Goal: Check status

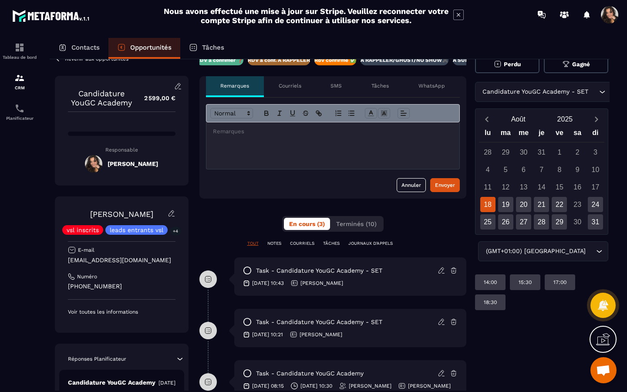
scroll to position [0, 8]
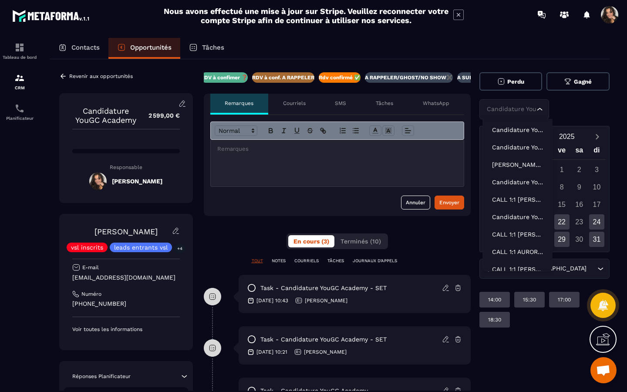
click at [597, 107] on div "Revenir aux opportunités Candidature YouGC Academy 2 599,00 € Responsable [PERS…" at bounding box center [326, 299] width 560 height 480
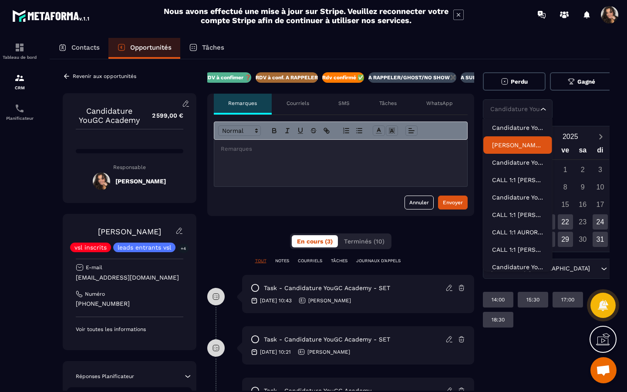
scroll to position [0, 0]
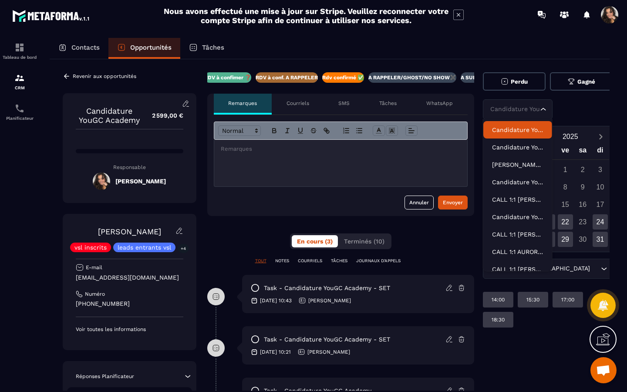
click at [528, 130] on p "Candidature YouGC Academy-V2" at bounding box center [517, 129] width 51 height 9
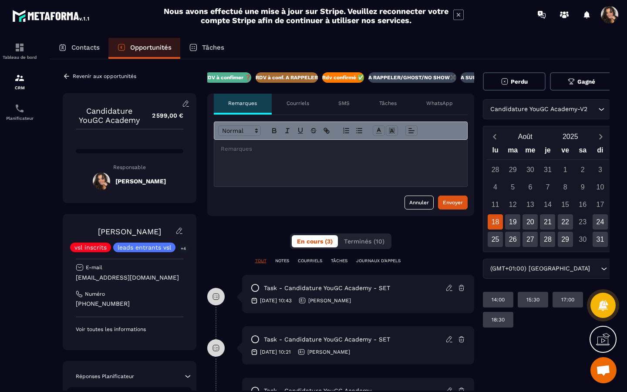
click at [597, 108] on div "Revenir aux opportunités Candidature YouGC Academy 2 599,00 € Responsable [PERS…" at bounding box center [330, 299] width 560 height 480
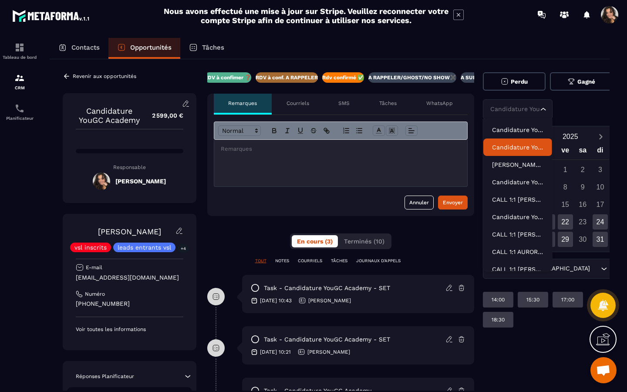
click at [532, 145] on p "Candidature YouGC Academy - R1 Reprogrammé" at bounding box center [517, 147] width 51 height 9
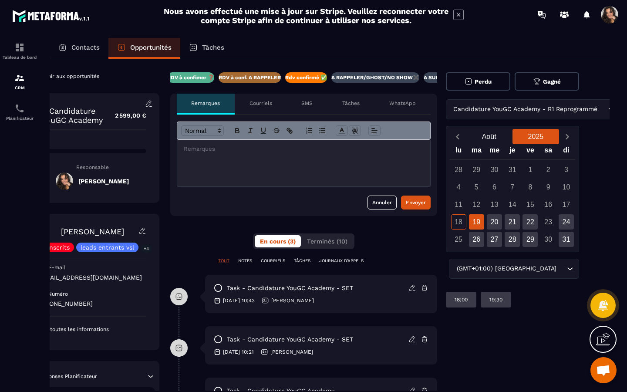
scroll to position [0, 47]
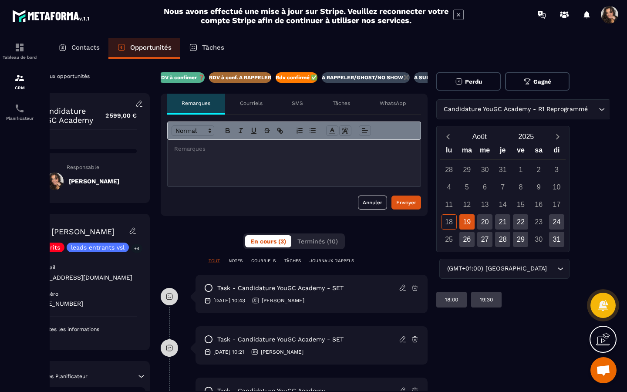
click at [570, 114] on div "Candidature YouGC Academy - R1 Reprogrammé Loading..." at bounding box center [503, 109] width 134 height 20
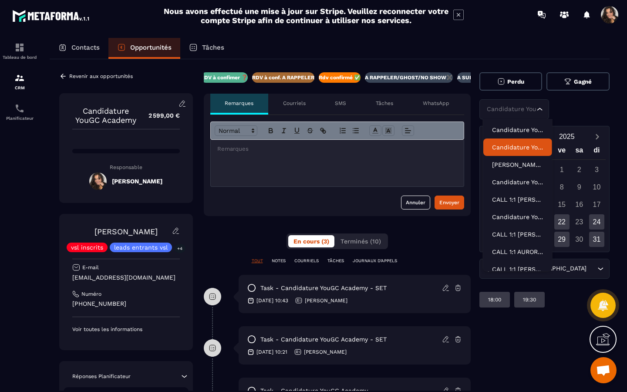
scroll to position [0, 0]
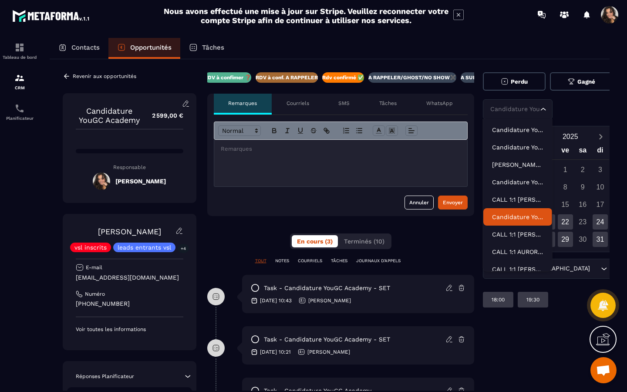
click at [529, 216] on p "Candidature YouGC Academy - R1 Reprogrammé" at bounding box center [517, 216] width 51 height 9
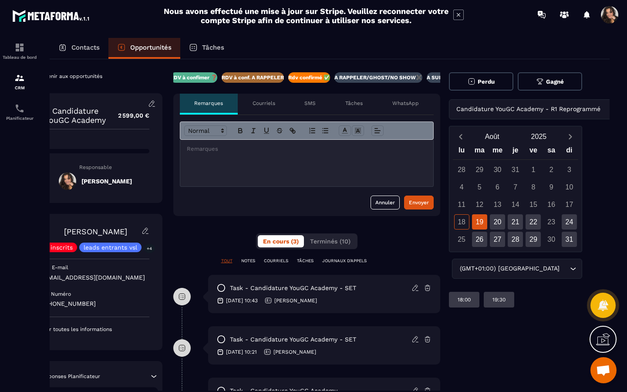
scroll to position [0, 47]
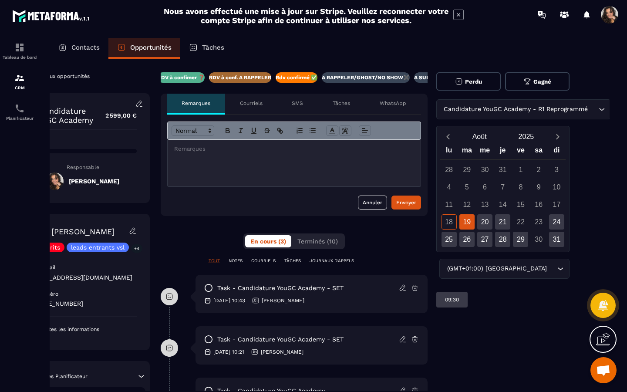
click at [563, 109] on div "Revenir aux opportunités Candidature YouGC Academy 2 599,00 € Responsable [PERS…" at bounding box center [283, 299] width 560 height 480
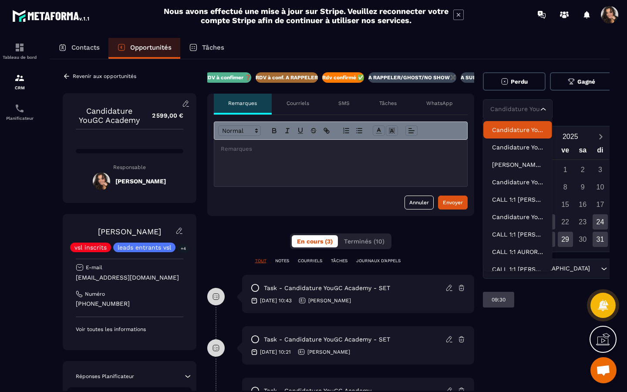
click at [534, 135] on li "Candidature YouGC Academy-V2" at bounding box center [517, 129] width 69 height 17
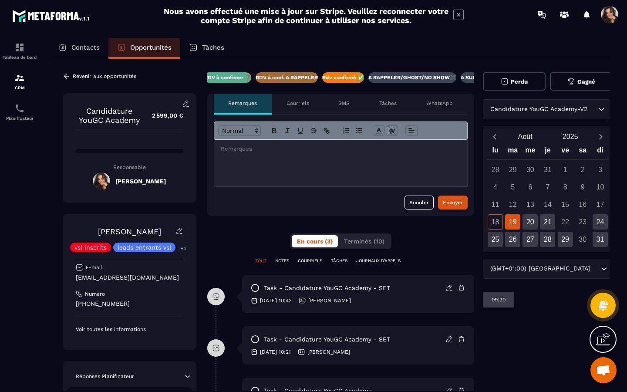
click at [598, 108] on div "Revenir aux opportunités Candidature YouGC Academy 2 599,00 € Responsable [PERS…" at bounding box center [330, 299] width 560 height 480
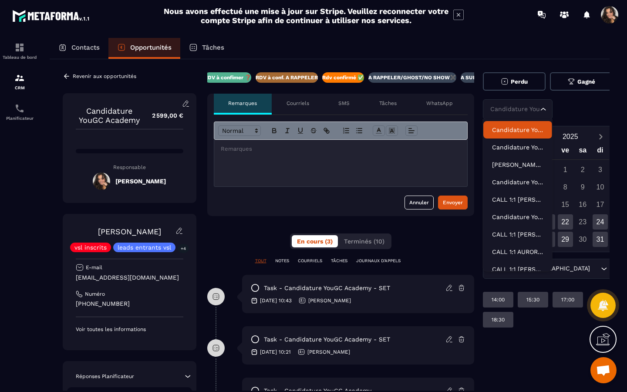
click at [588, 119] on div "Candidature YouGC Academy-V2 Loading..." at bounding box center [548, 109] width 130 height 20
